Goal: Navigation & Orientation: Find specific page/section

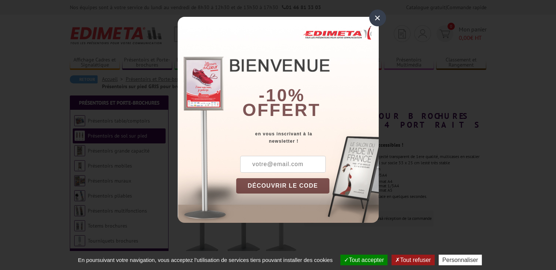
click at [382, 18] on div "×" at bounding box center [377, 18] width 17 height 17
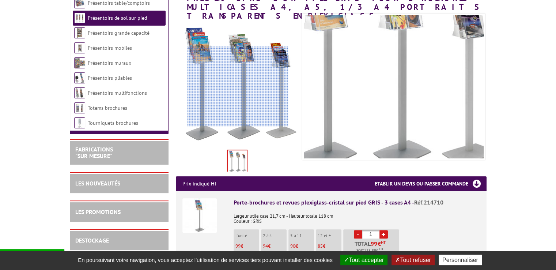
scroll to position [183, 0]
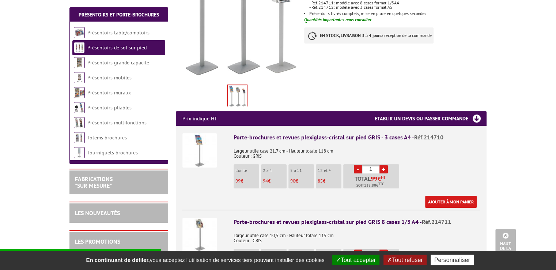
click at [250, 133] on div "Porte-brochures et revues plexiglass-cristal sur pied GRIS - 3 cases A4 - Réf.2…" at bounding box center [357, 137] width 246 height 8
click at [199, 133] on img at bounding box center [199, 150] width 34 height 34
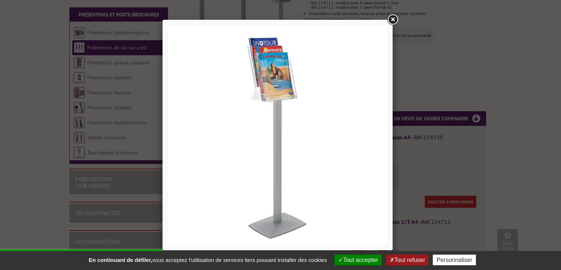
click at [389, 19] on link at bounding box center [392, 19] width 13 height 13
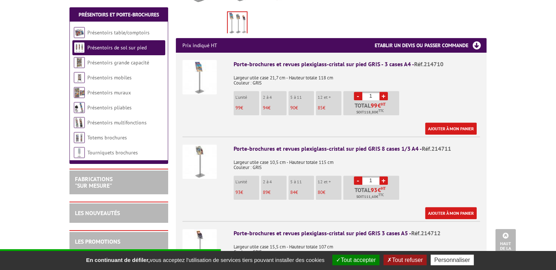
scroll to position [110, 0]
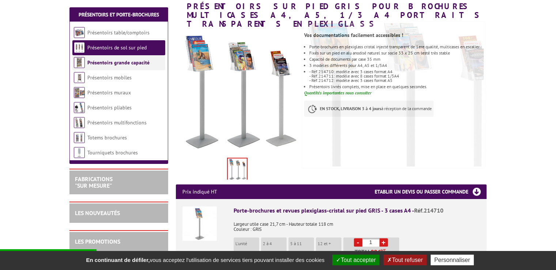
click at [138, 65] on link "Présentoirs grande capacité" at bounding box center [118, 62] width 62 height 7
